Goal: Task Accomplishment & Management: Complete application form

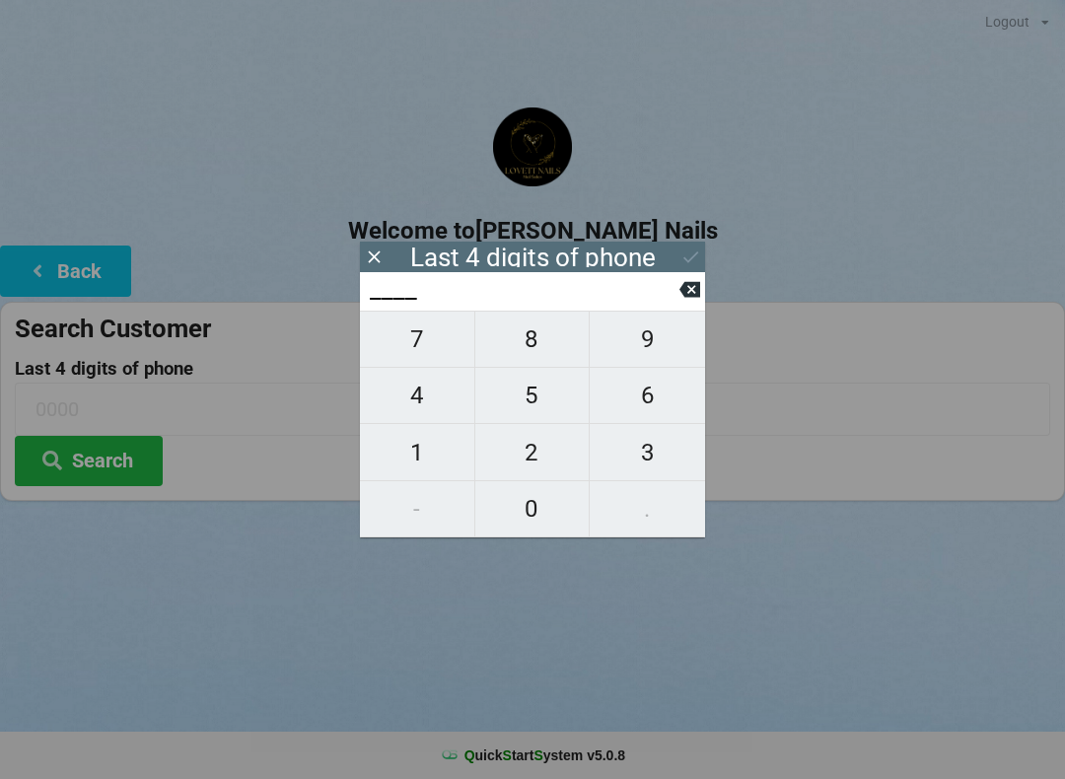
click at [647, 341] on span "9" at bounding box center [647, 338] width 115 height 41
type input "9___"
click at [645, 454] on span "3" at bounding box center [647, 452] width 115 height 41
type input "93__"
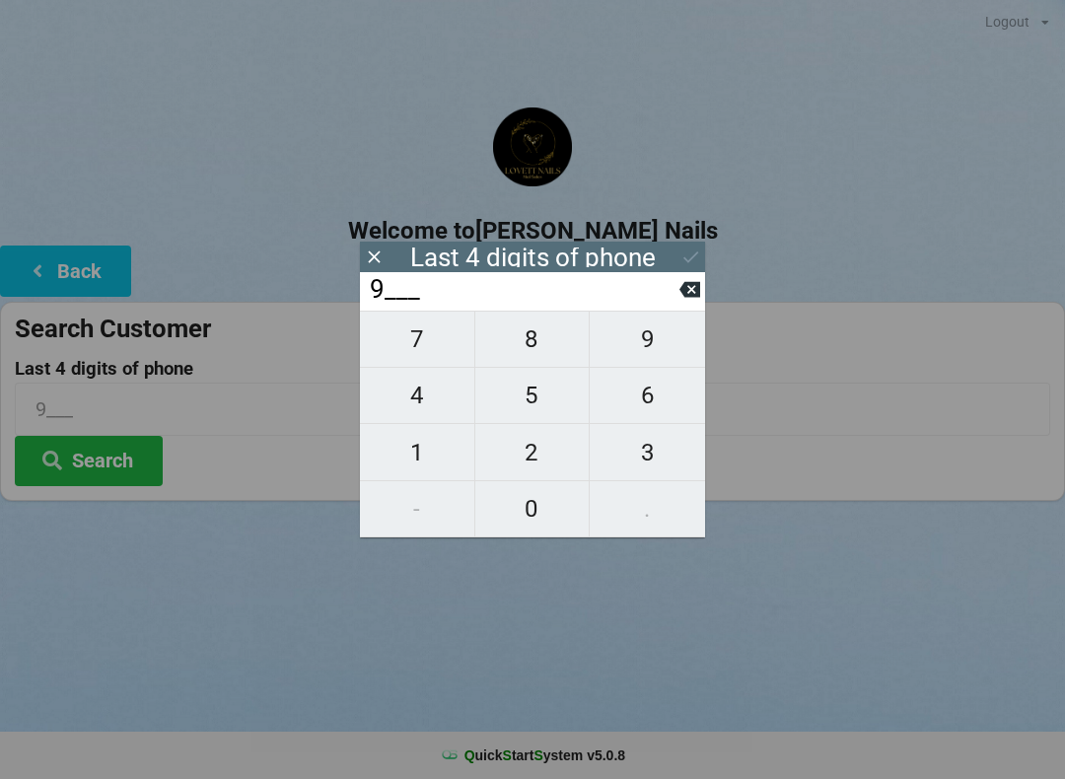
type input "93__"
click at [528, 401] on span "5" at bounding box center [532, 395] width 114 height 41
type input "935_"
click at [422, 347] on span "7" at bounding box center [417, 338] width 114 height 41
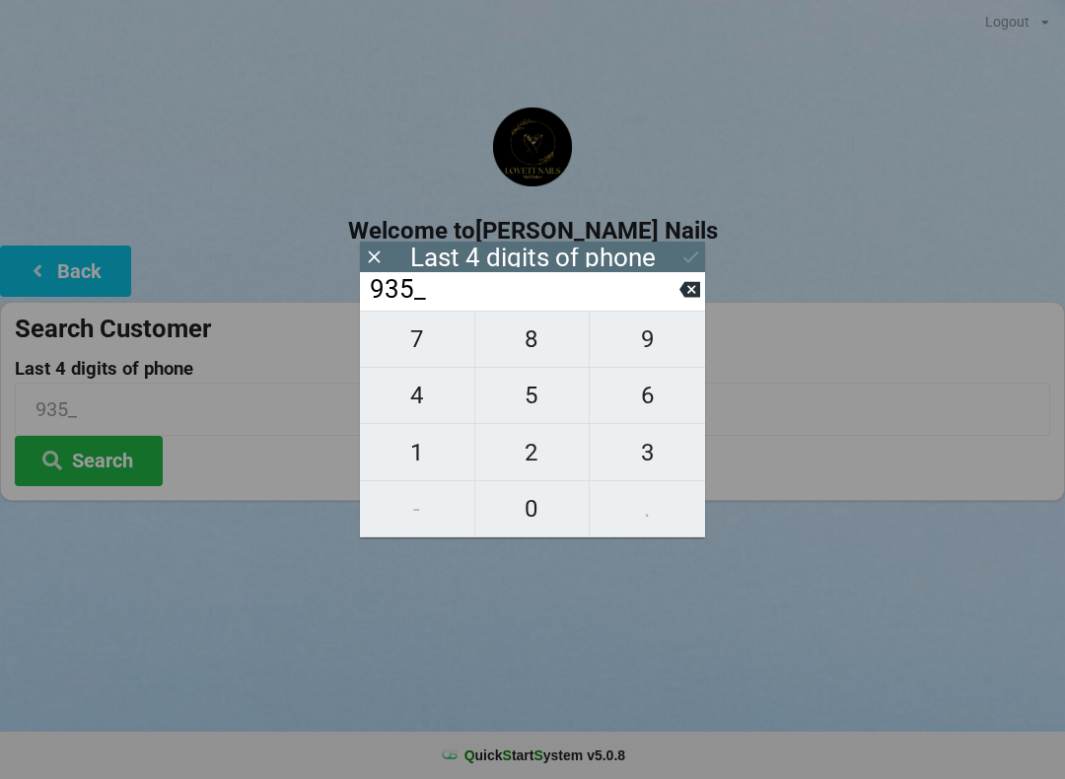
type input "9357"
click at [696, 246] on icon at bounding box center [690, 256] width 21 height 21
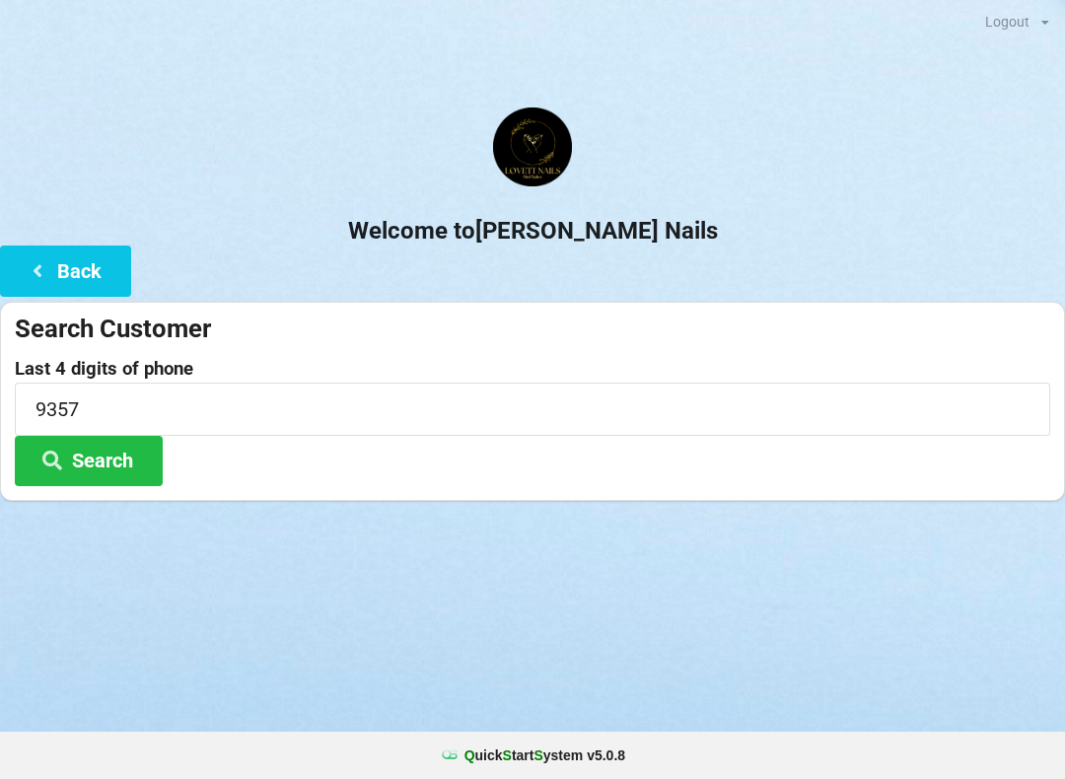
click at [114, 462] on button "Search" at bounding box center [89, 461] width 148 height 50
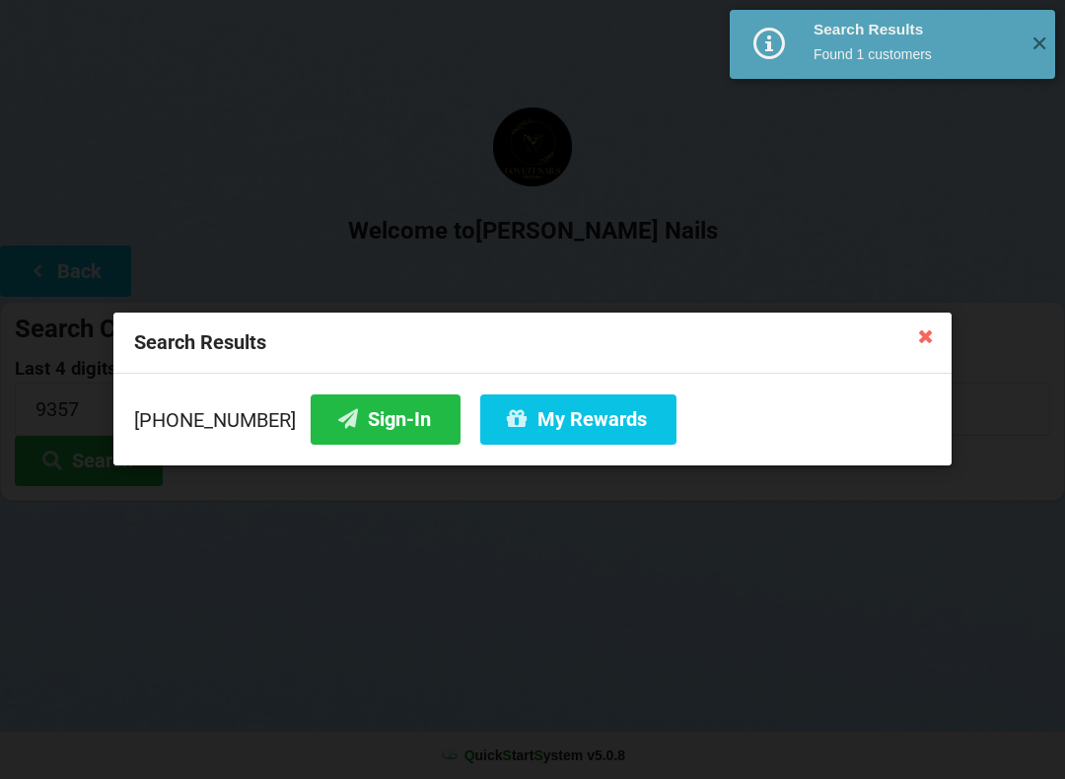
click at [514, 429] on button "My Rewards" at bounding box center [578, 419] width 196 height 50
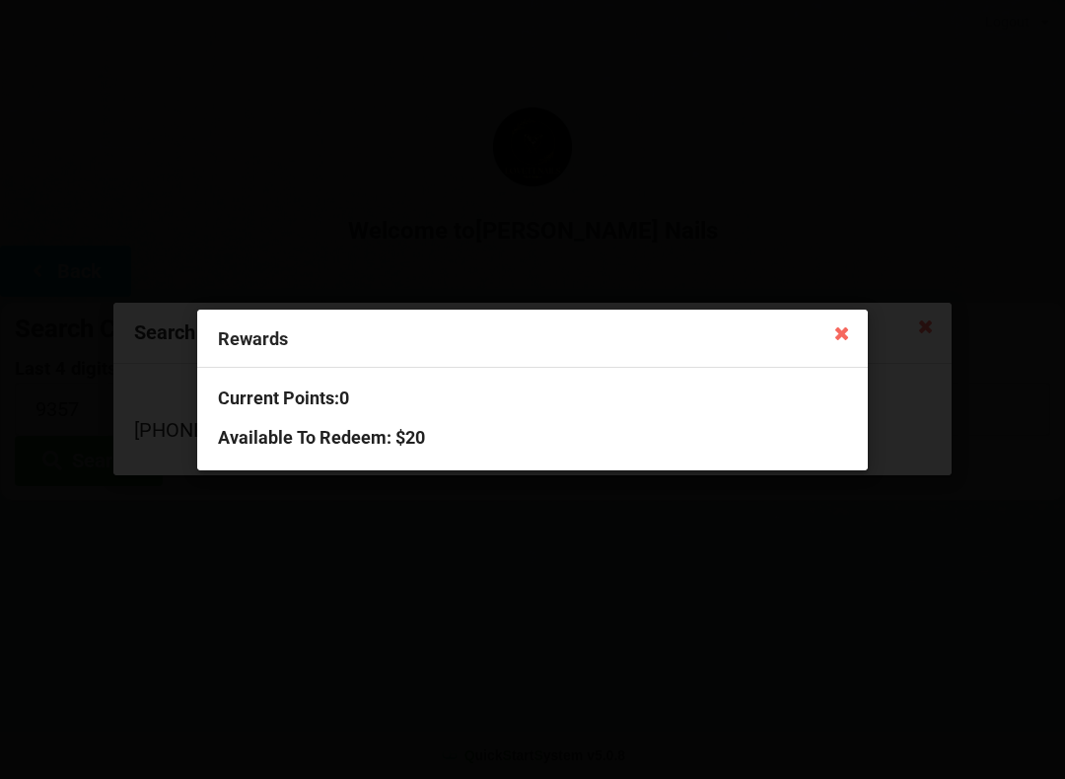
click at [900, 283] on div "Rewards Current Points: 0 Available To Redeem : $20" at bounding box center [532, 389] width 1065 height 779
click at [835, 336] on icon at bounding box center [842, 333] width 32 height 32
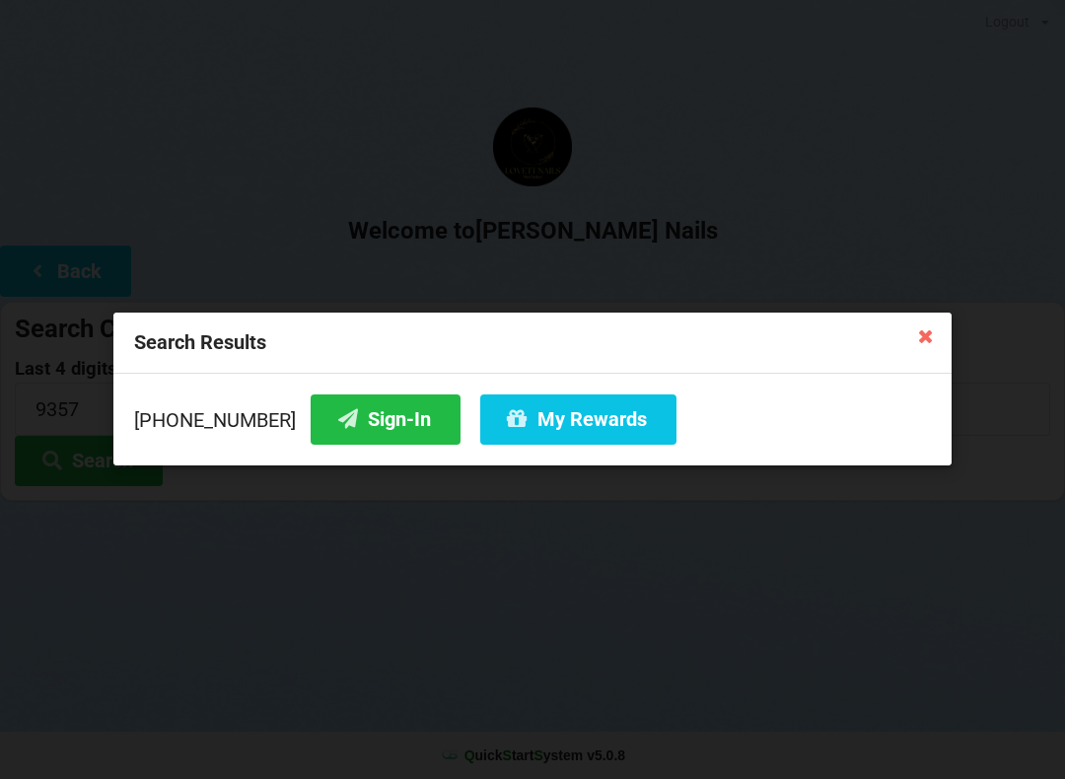
click at [564, 429] on button "My Rewards" at bounding box center [578, 419] width 196 height 50
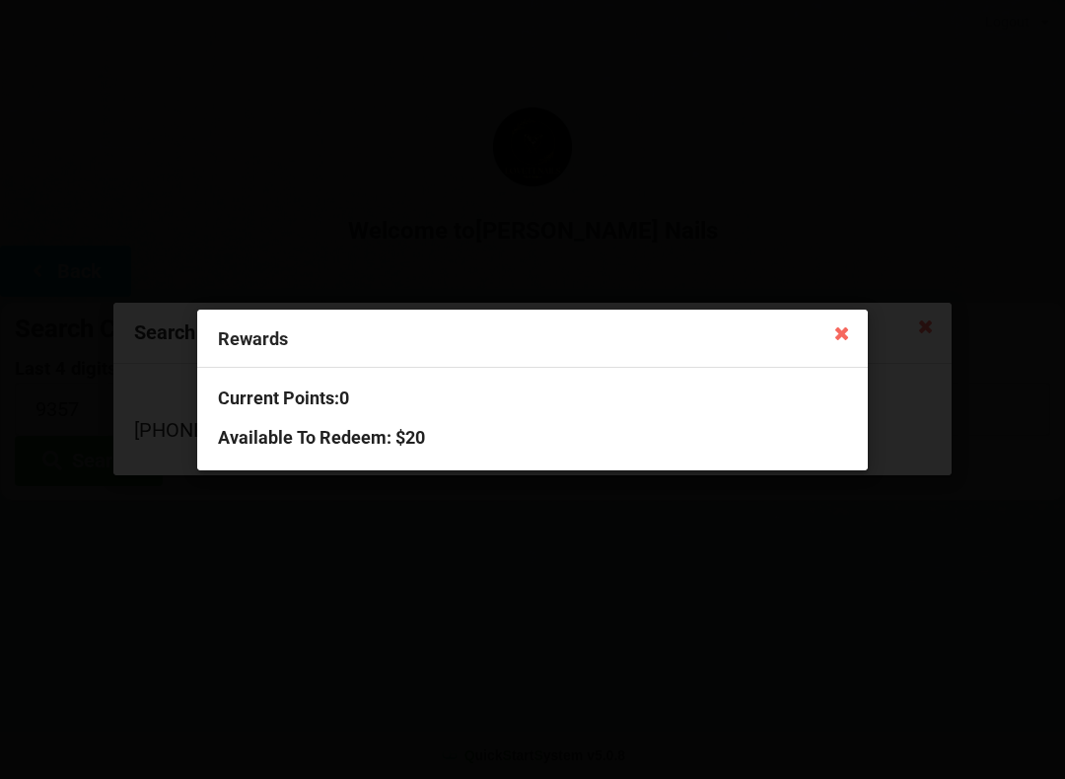
click at [452, 531] on div "Rewards Current Points: 0 Available To Redeem : $20" at bounding box center [532, 389] width 1065 height 779
click at [841, 331] on icon at bounding box center [842, 333] width 32 height 32
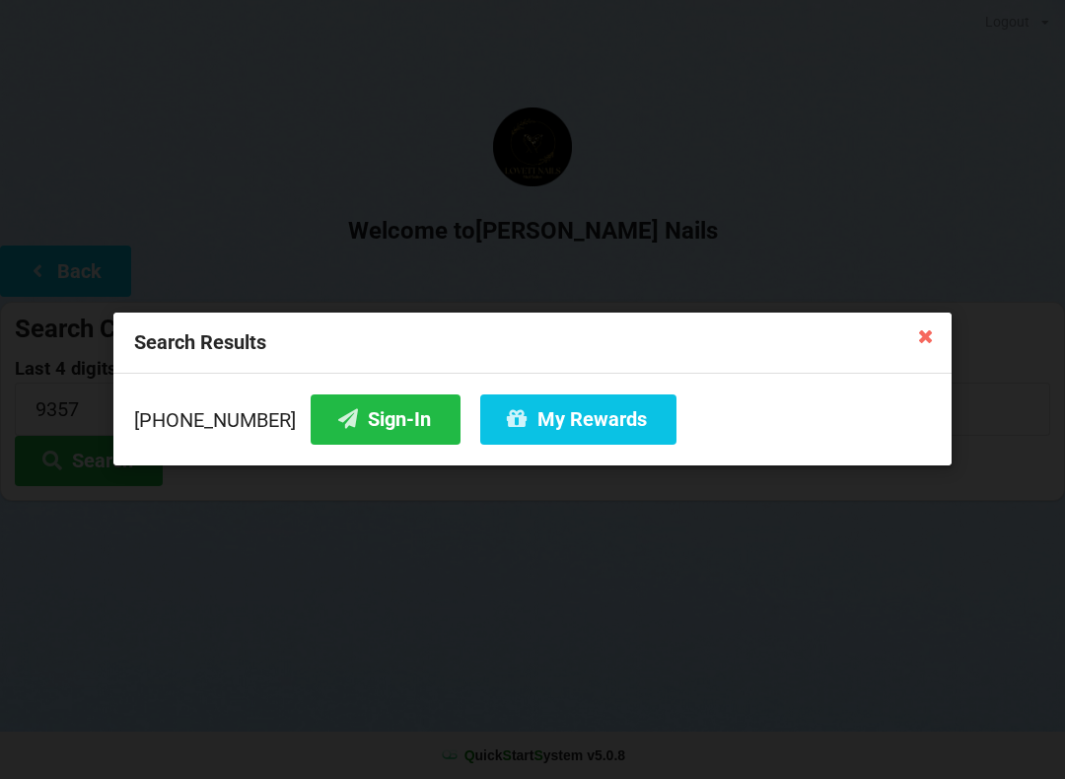
click at [586, 410] on button "My Rewards" at bounding box center [578, 419] width 196 height 50
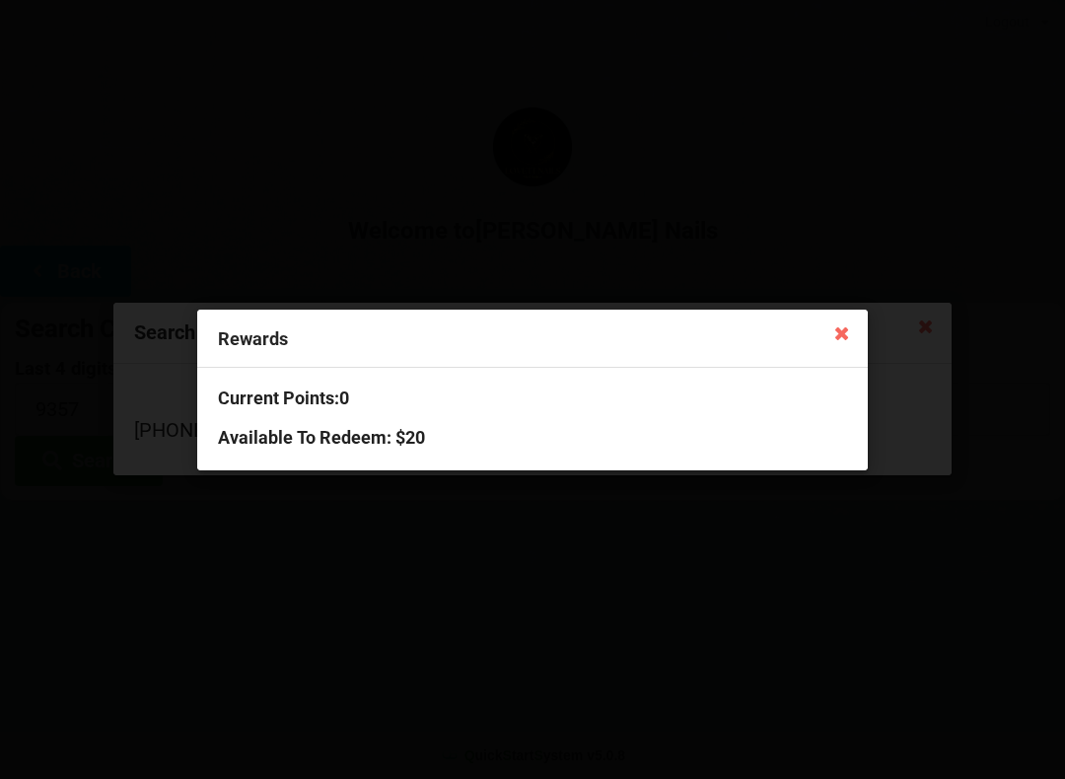
click at [829, 323] on icon at bounding box center [842, 333] width 32 height 32
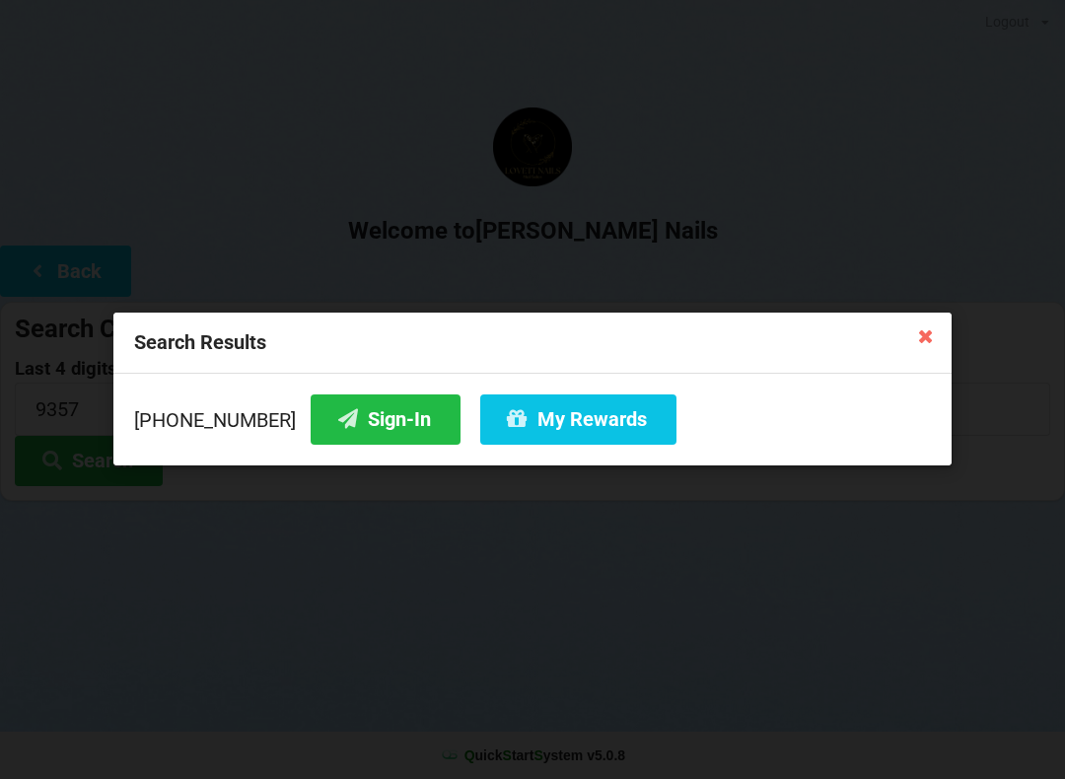
click at [934, 339] on icon at bounding box center [926, 335] width 32 height 32
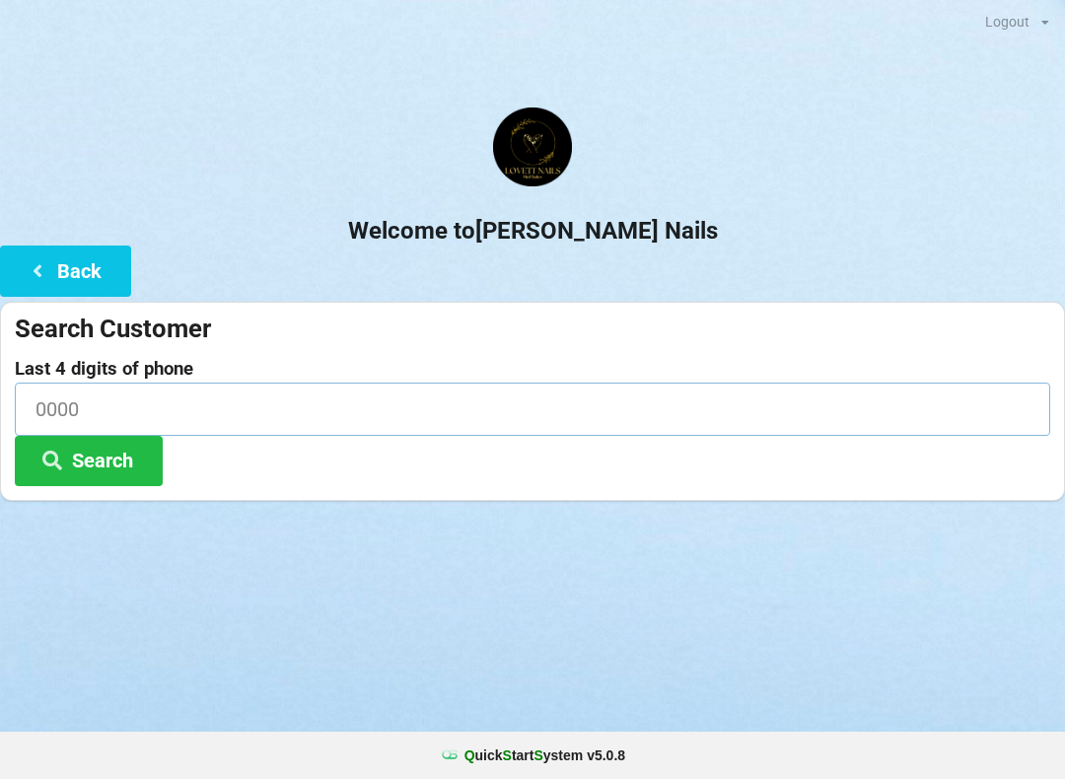
click at [120, 401] on input at bounding box center [532, 409] width 1035 height 52
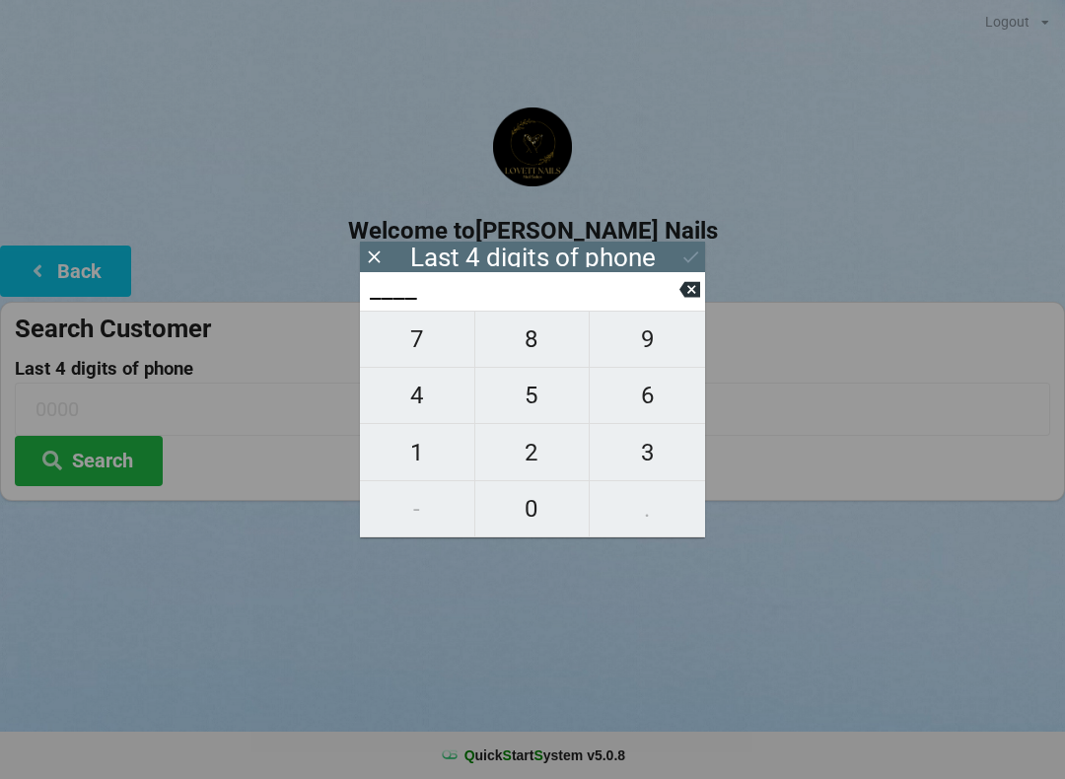
click at [517, 337] on span "8" at bounding box center [532, 338] width 114 height 41
type input "8___"
click at [518, 327] on button "8" at bounding box center [532, 339] width 115 height 57
type input "88__"
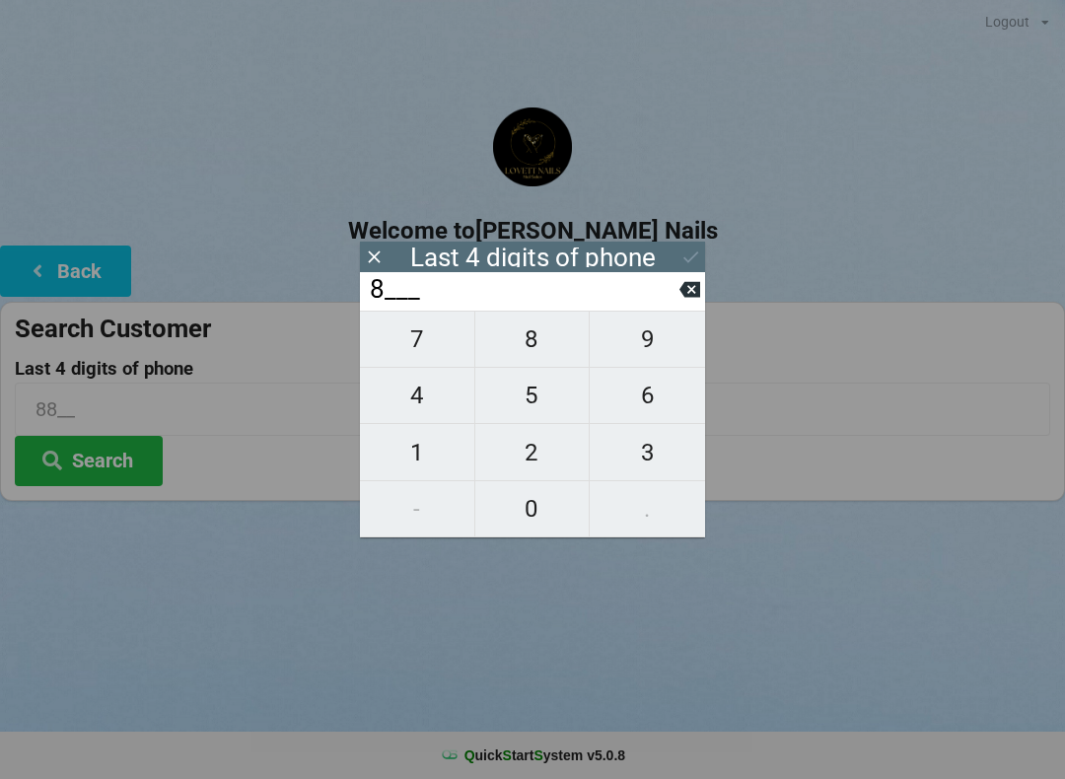
type input "88__"
click at [547, 404] on span "5" at bounding box center [532, 395] width 114 height 41
type input "885_"
click at [542, 391] on span "5" at bounding box center [532, 395] width 114 height 41
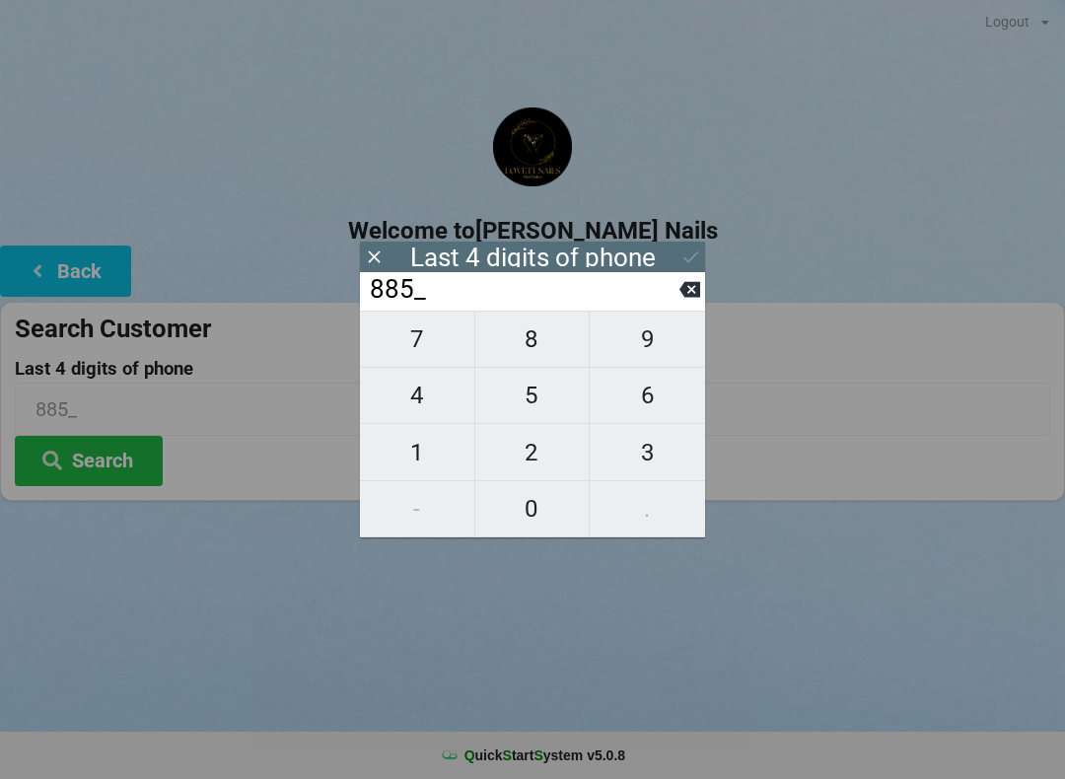
type input "8855"
click at [116, 473] on button "Search" at bounding box center [89, 461] width 148 height 50
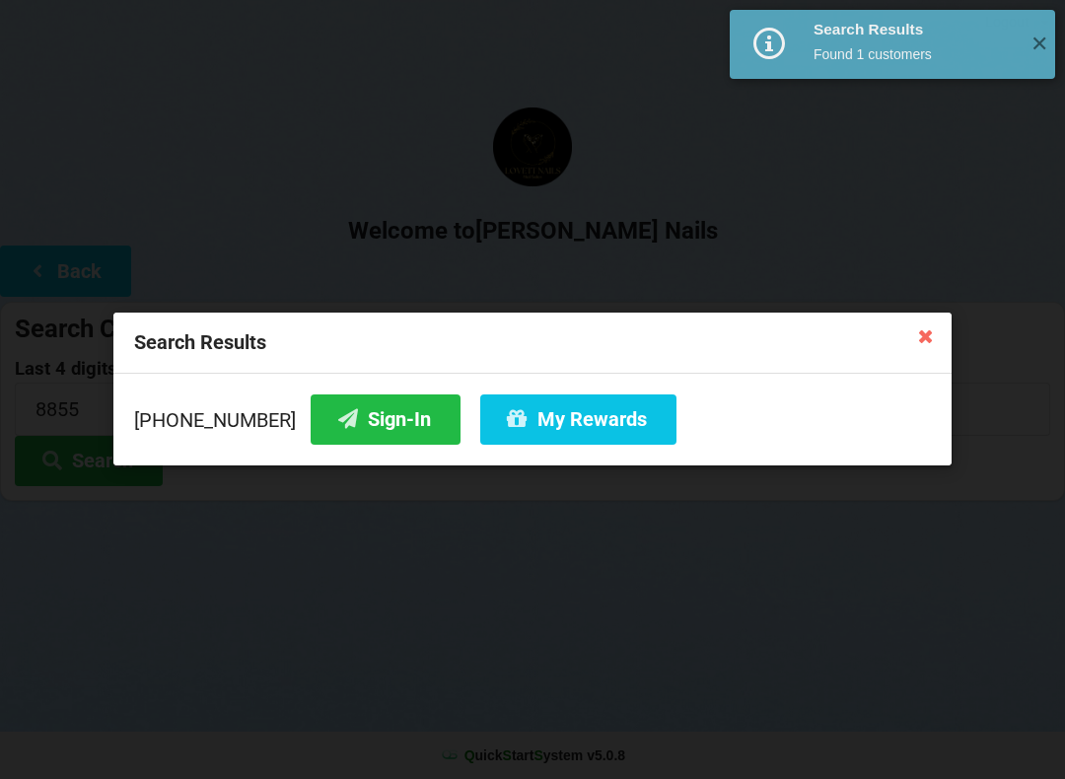
click at [353, 430] on button "Sign-In" at bounding box center [386, 419] width 150 height 50
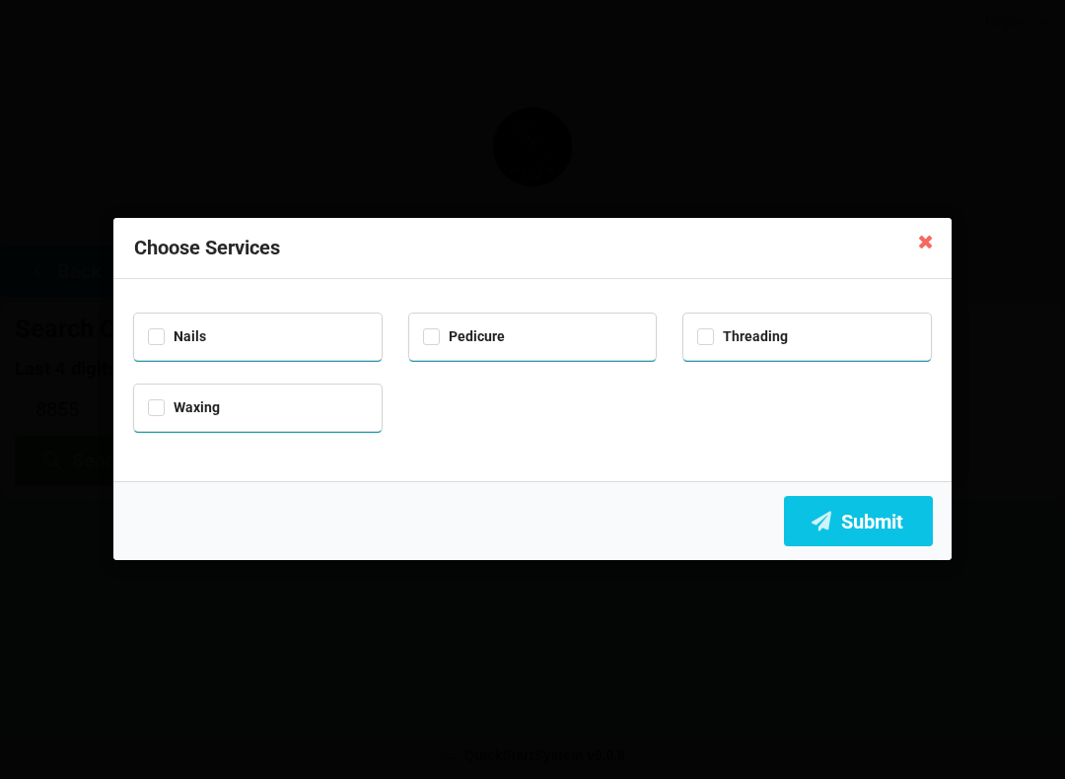
click at [241, 342] on div "Nails" at bounding box center [258, 334] width 220 height 23
checkbox input "true"
click at [501, 333] on label "Pedicure" at bounding box center [464, 336] width 82 height 17
checkbox input "true"
click at [831, 520] on icon at bounding box center [822, 520] width 24 height 17
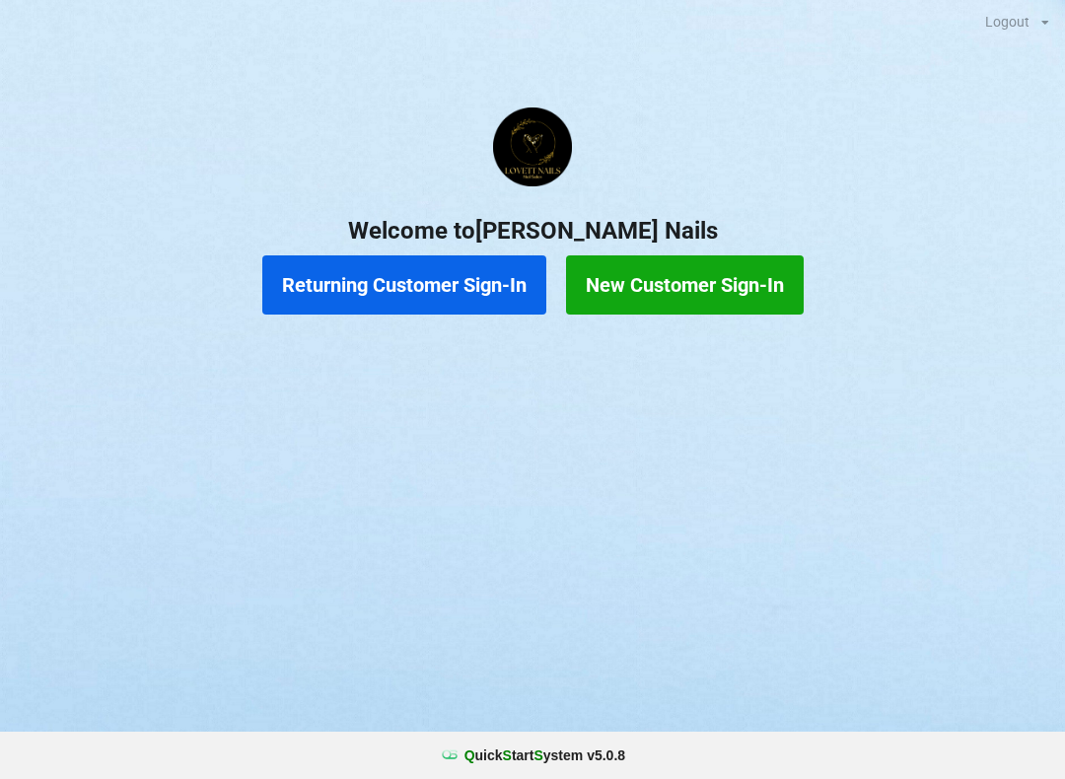
click at [344, 283] on button "Returning Customer Sign-In" at bounding box center [404, 284] width 284 height 59
